Goal: Information Seeking & Learning: Learn about a topic

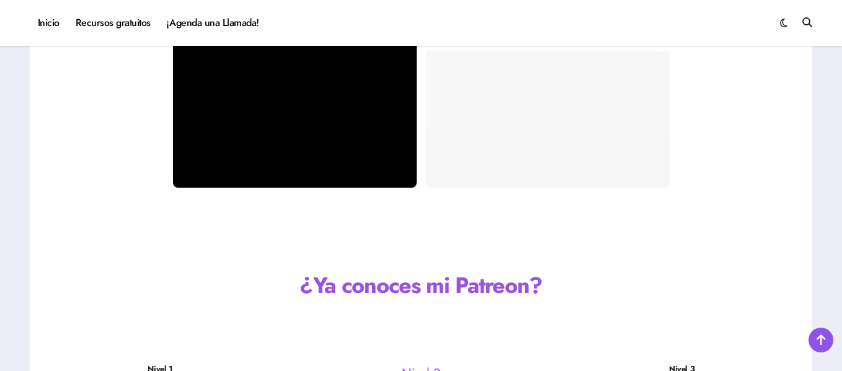
scroll to position [2481, 0]
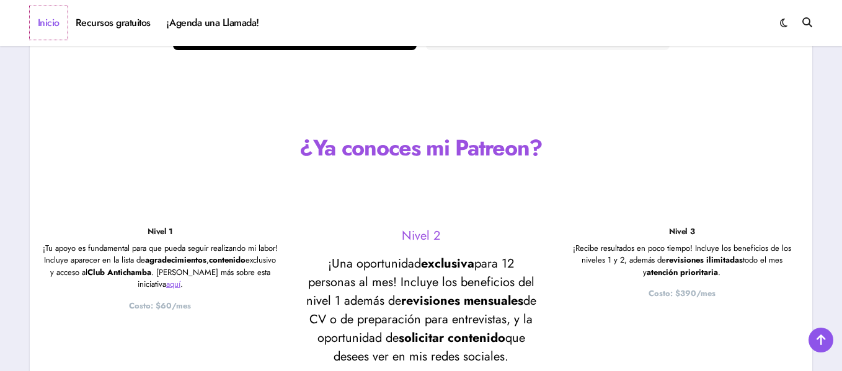
click at [54, 22] on link "Inicio" at bounding box center [49, 22] width 38 height 33
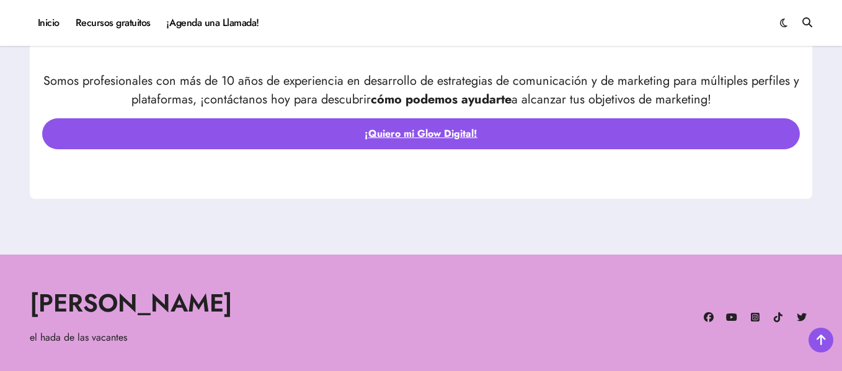
scroll to position [4209, 0]
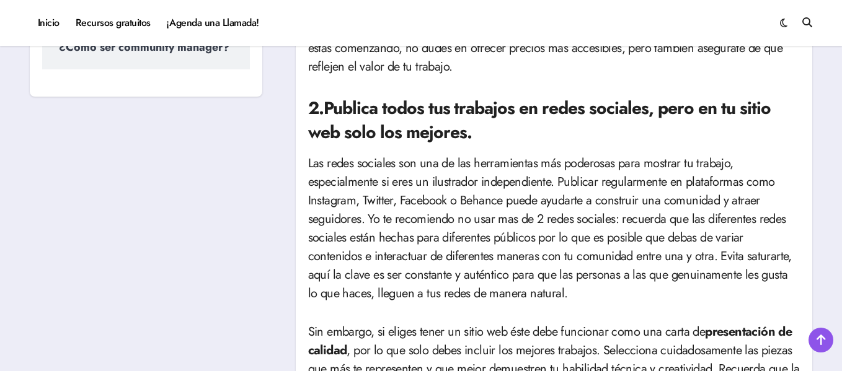
scroll to position [310, 0]
